Goal: Task Accomplishment & Management: Manage account settings

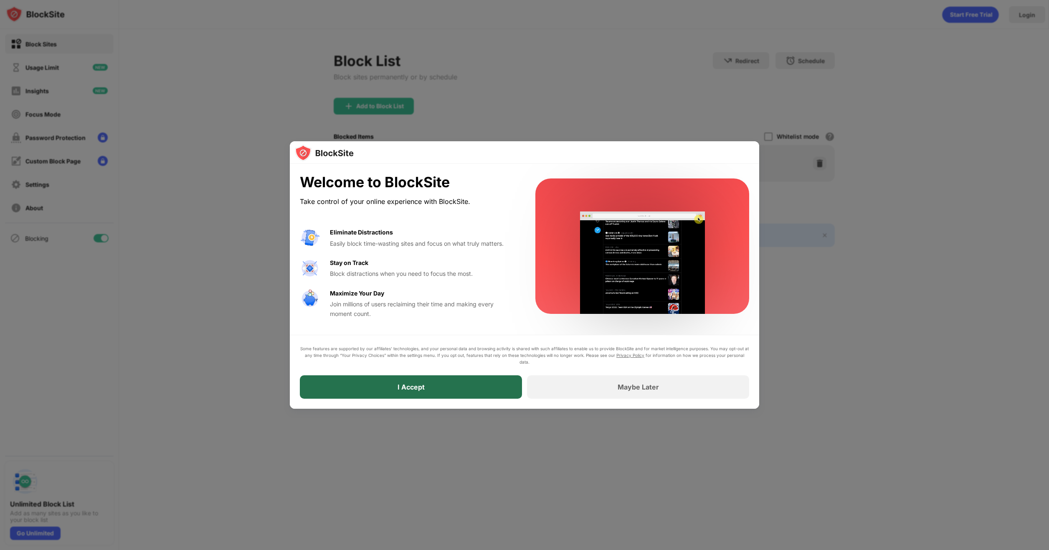
click at [456, 385] on div "I Accept" at bounding box center [411, 386] width 222 height 23
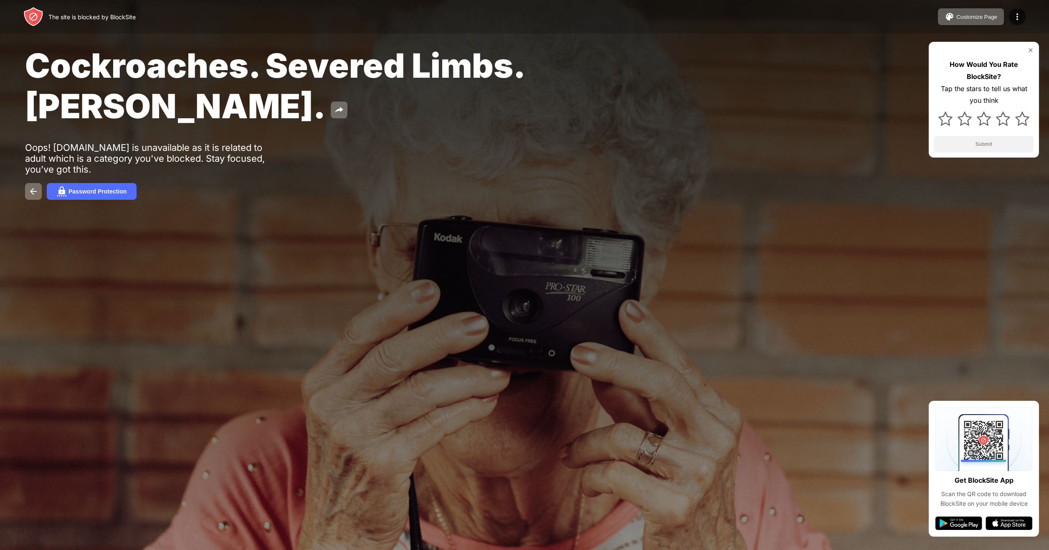
click at [1031, 50] on img at bounding box center [1030, 50] width 7 height 7
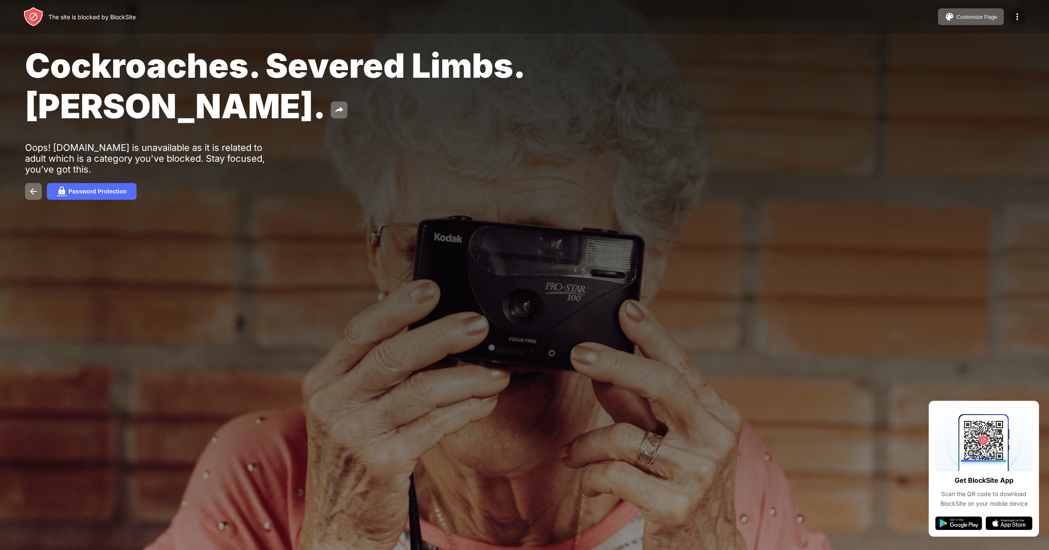
click at [1020, 23] on div at bounding box center [1017, 16] width 17 height 17
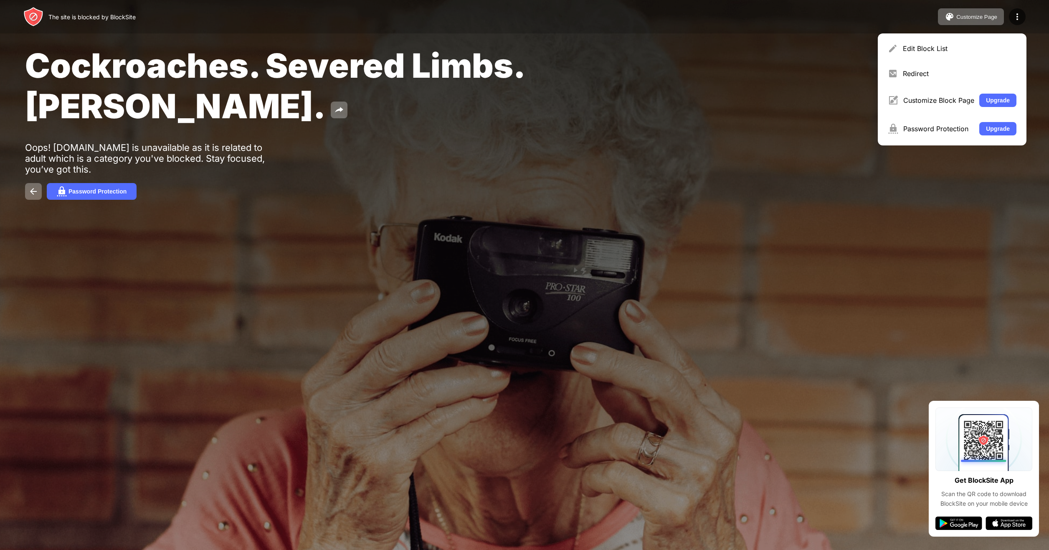
click at [811, 33] on div "Cockroaches. Severed Limbs. John Goodman. Oops! zapret.org is unavailable as it…" at bounding box center [524, 122] width 1049 height 245
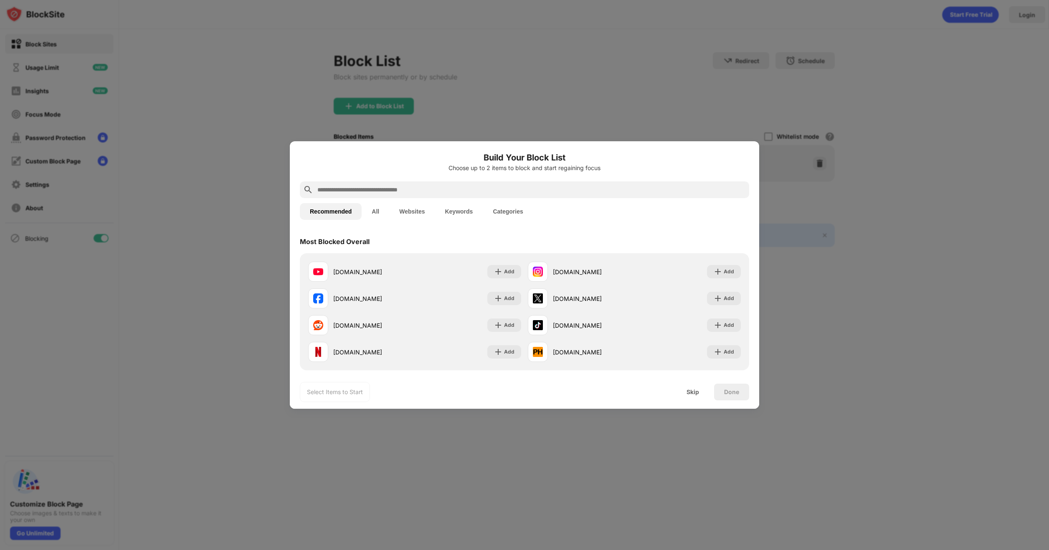
click at [383, 211] on button "All" at bounding box center [376, 211] width 28 height 17
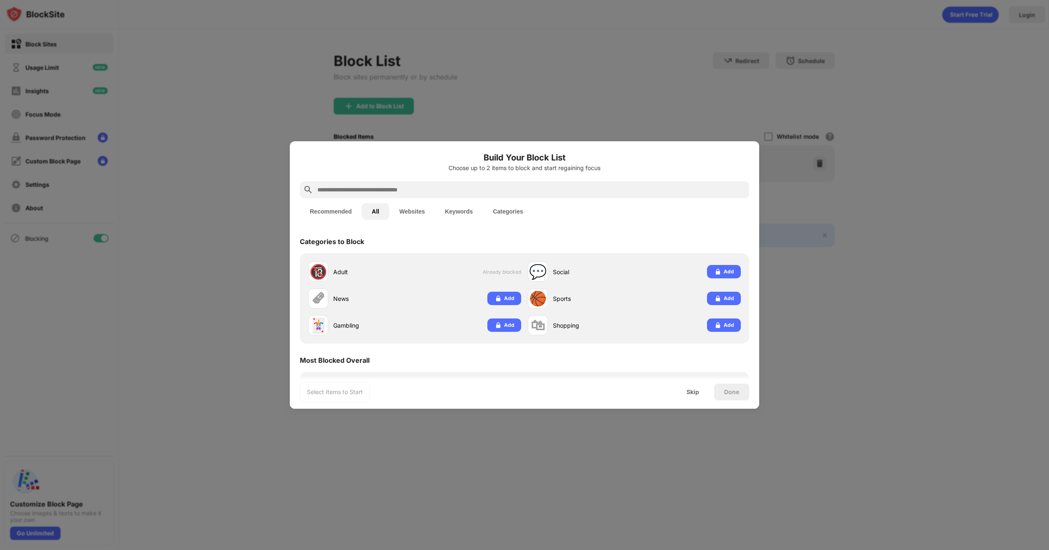
click at [400, 211] on button "Websites" at bounding box center [412, 211] width 46 height 17
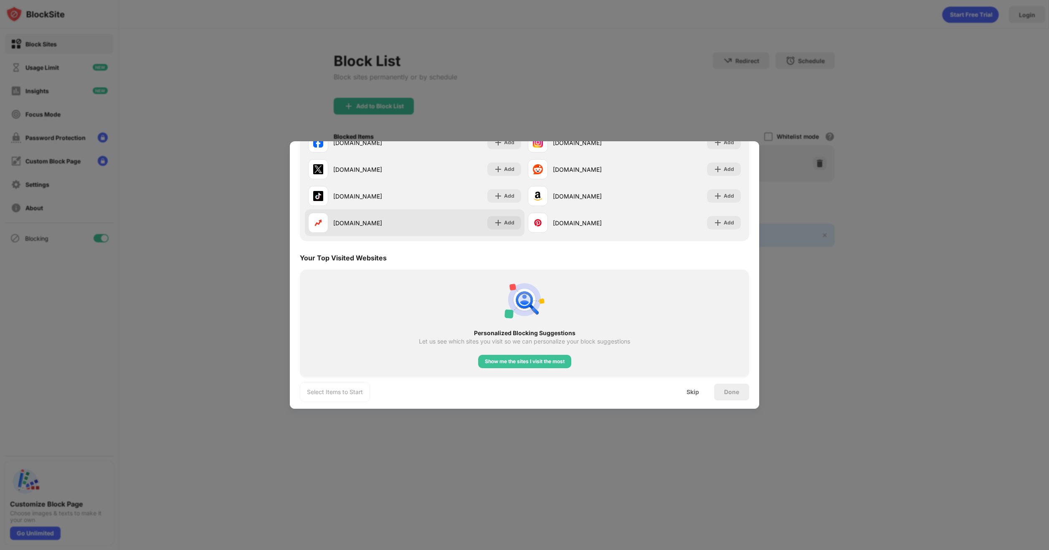
scroll to position [162, 0]
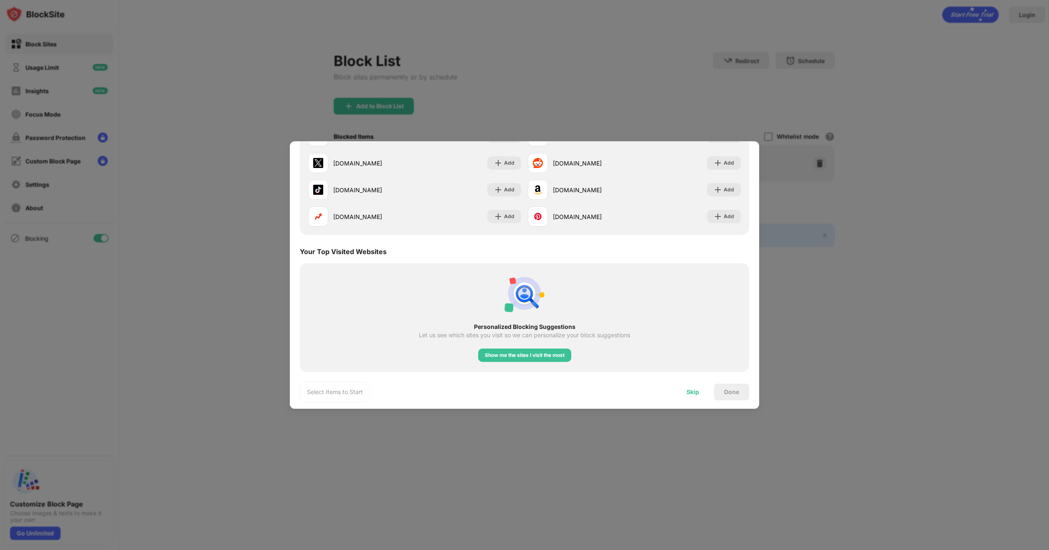
click at [694, 387] on div "Skip" at bounding box center [692, 391] width 33 height 17
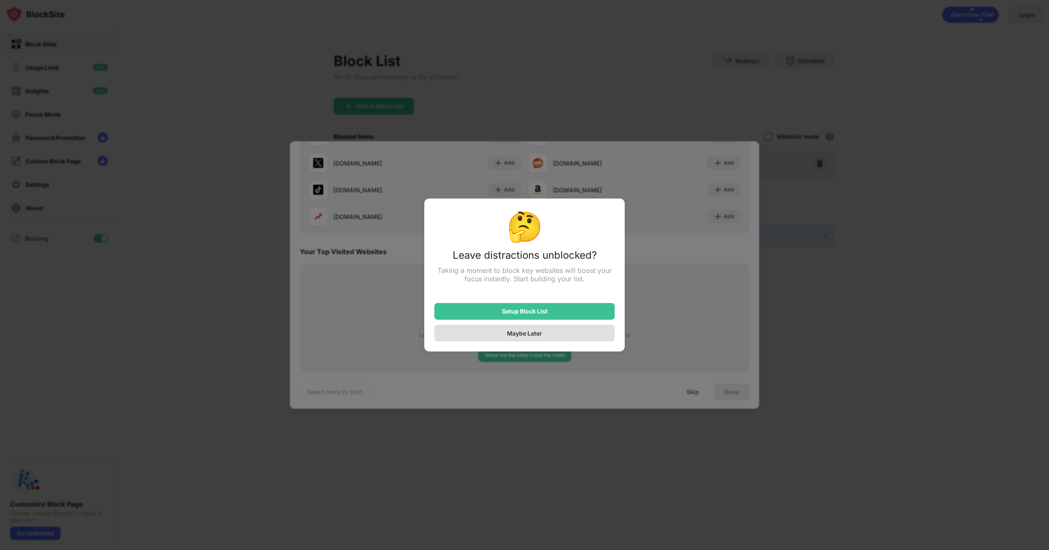
click at [532, 336] on div "Maybe Later" at bounding box center [524, 332] width 35 height 7
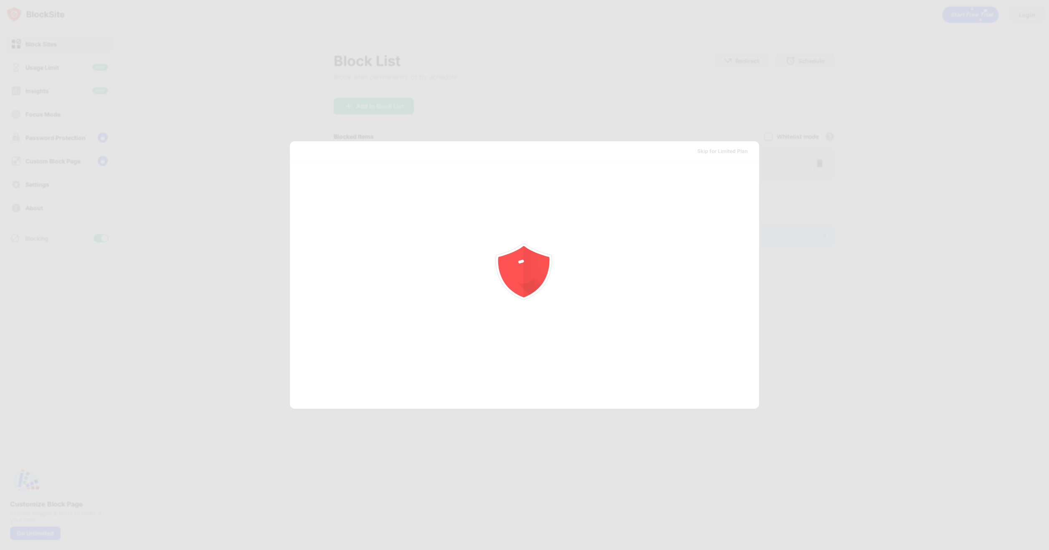
scroll to position [0, 0]
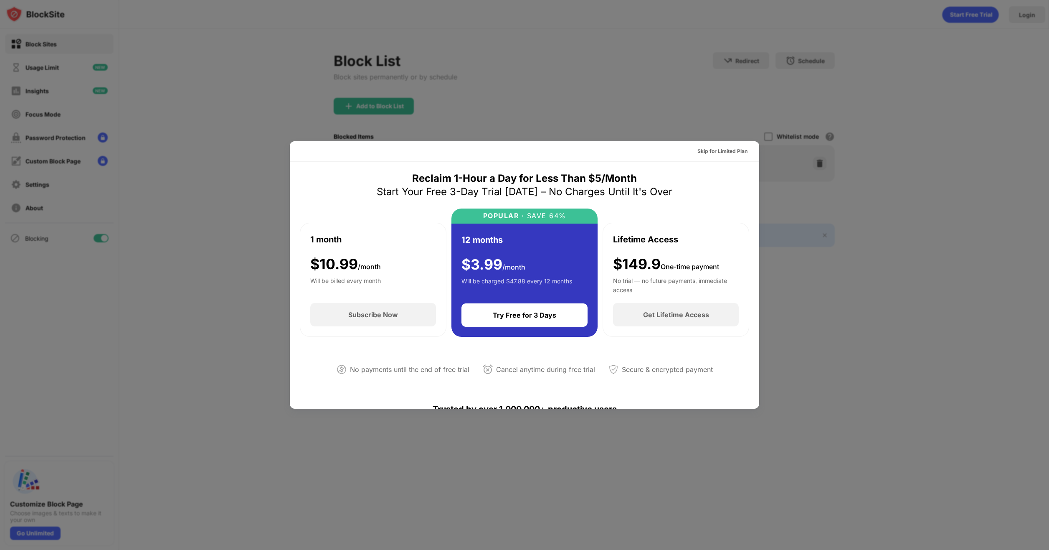
click at [727, 143] on div "Skip for Limited Plan" at bounding box center [524, 151] width 469 height 20
click at [715, 149] on div "Skip for Limited Plan" at bounding box center [722, 151] width 50 height 8
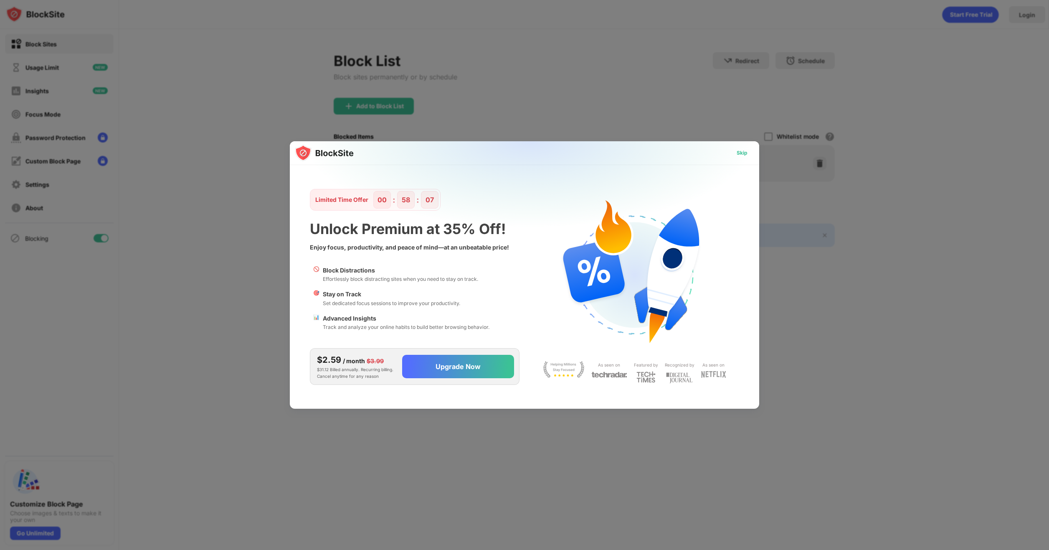
click at [743, 149] on div "Skip" at bounding box center [742, 153] width 11 height 8
